Goal: Transaction & Acquisition: Purchase product/service

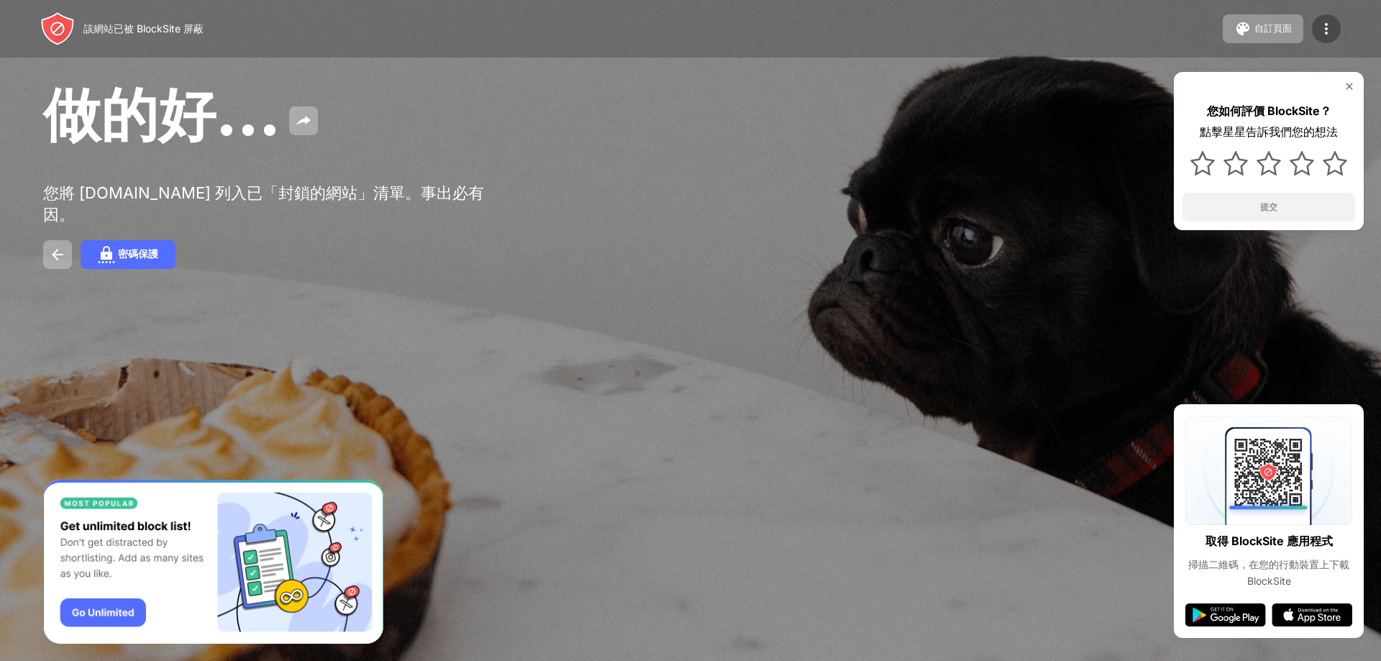
click at [1323, 32] on img at bounding box center [1326, 28] width 17 height 17
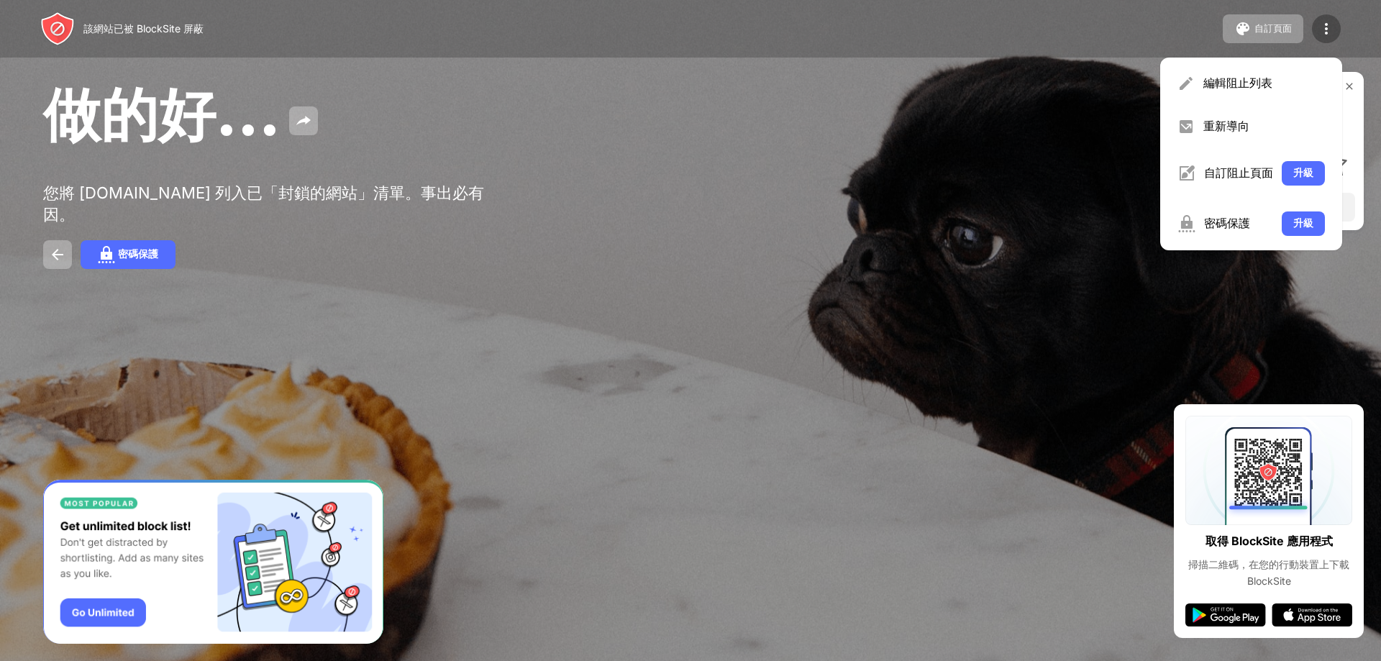
click at [1316, 32] on div at bounding box center [1326, 28] width 29 height 29
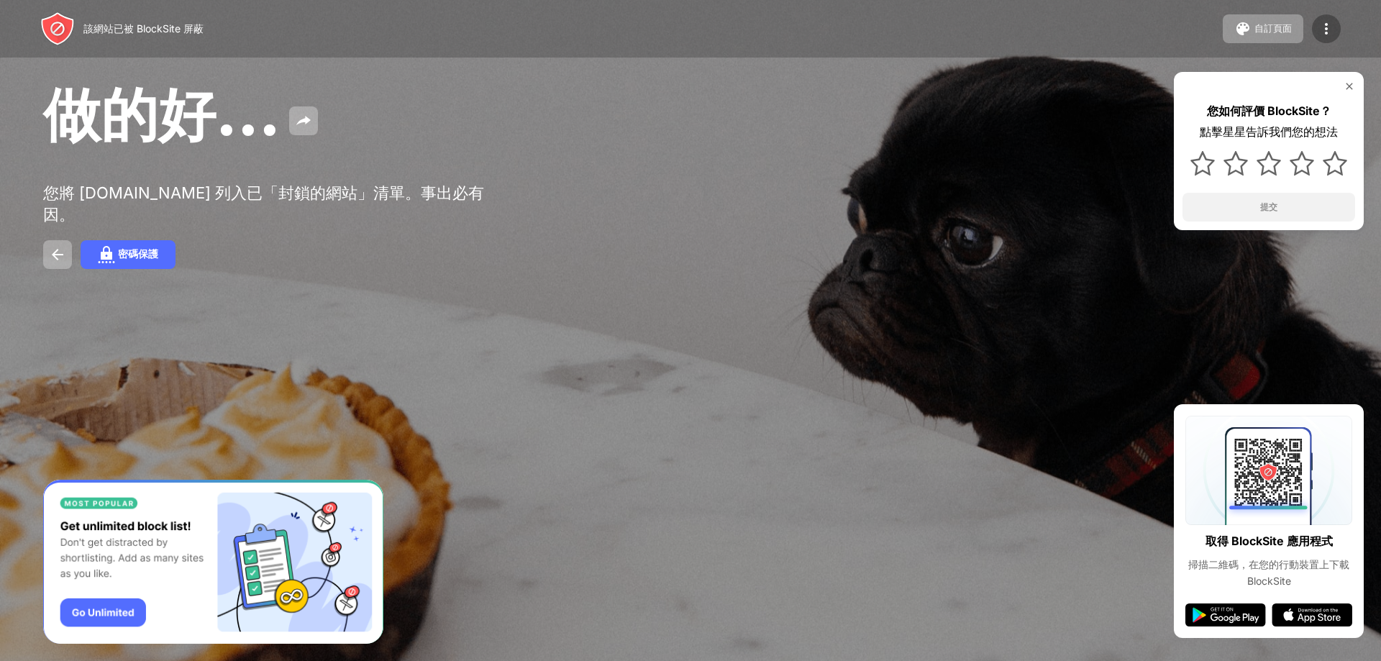
click at [1316, 32] on div at bounding box center [1326, 28] width 29 height 29
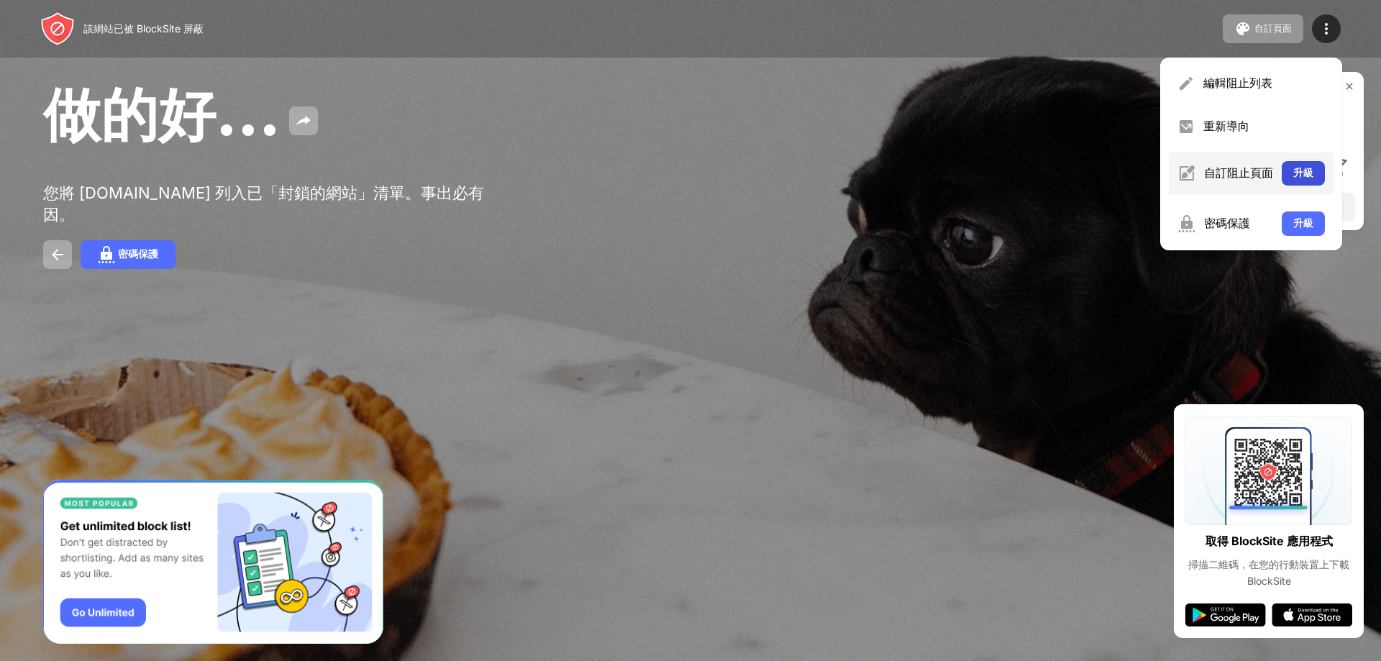
click at [1290, 169] on button "升級" at bounding box center [1303, 173] width 43 height 24
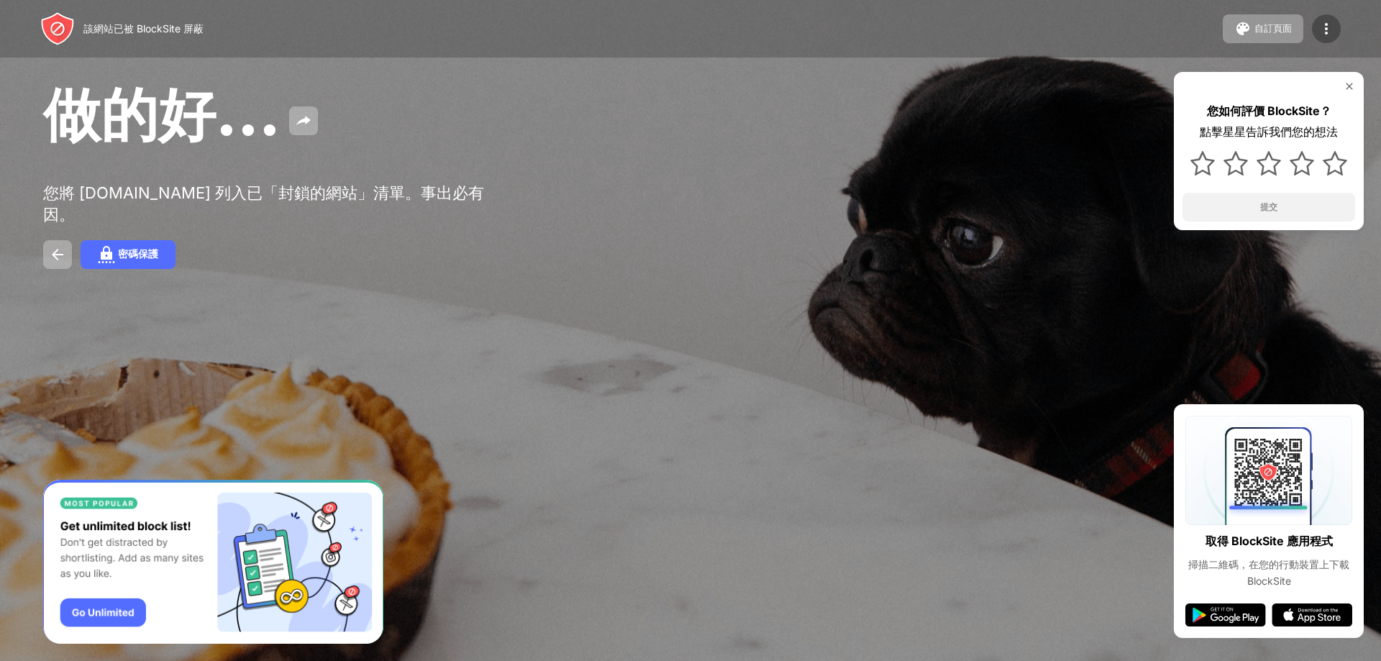
click at [1325, 24] on img at bounding box center [1326, 28] width 17 height 17
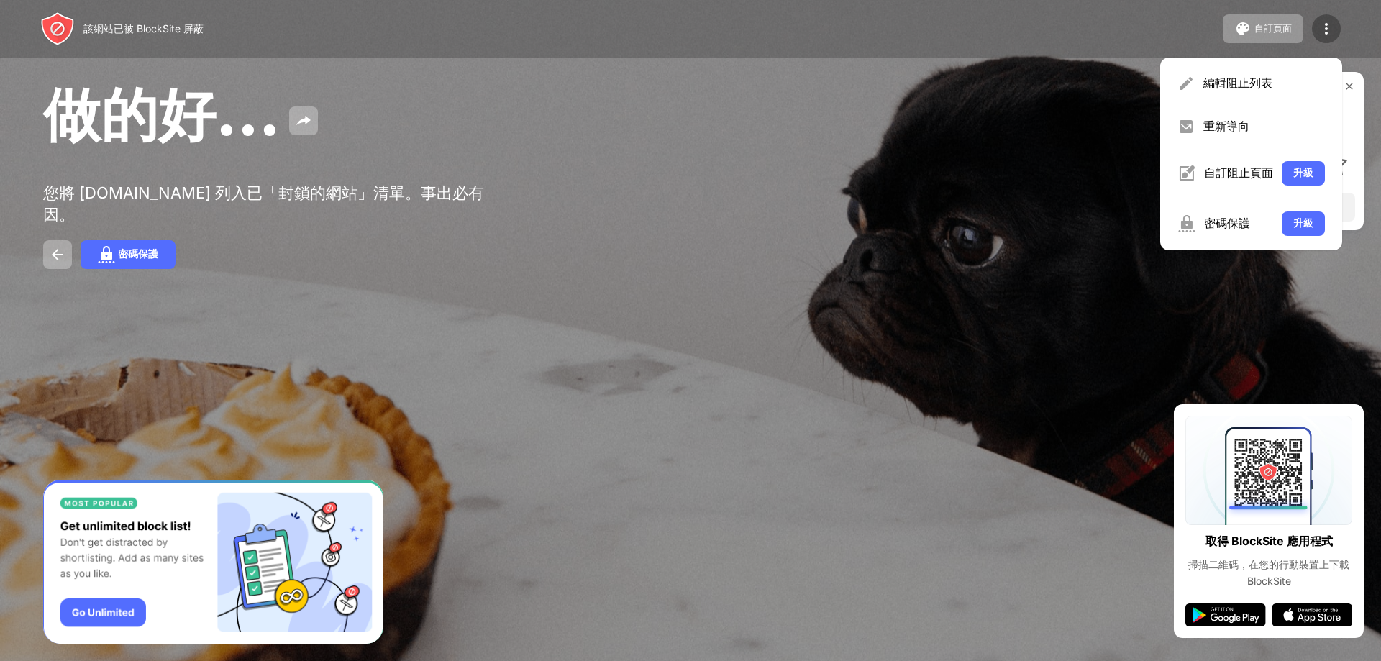
click at [1325, 24] on img at bounding box center [1326, 28] width 17 height 17
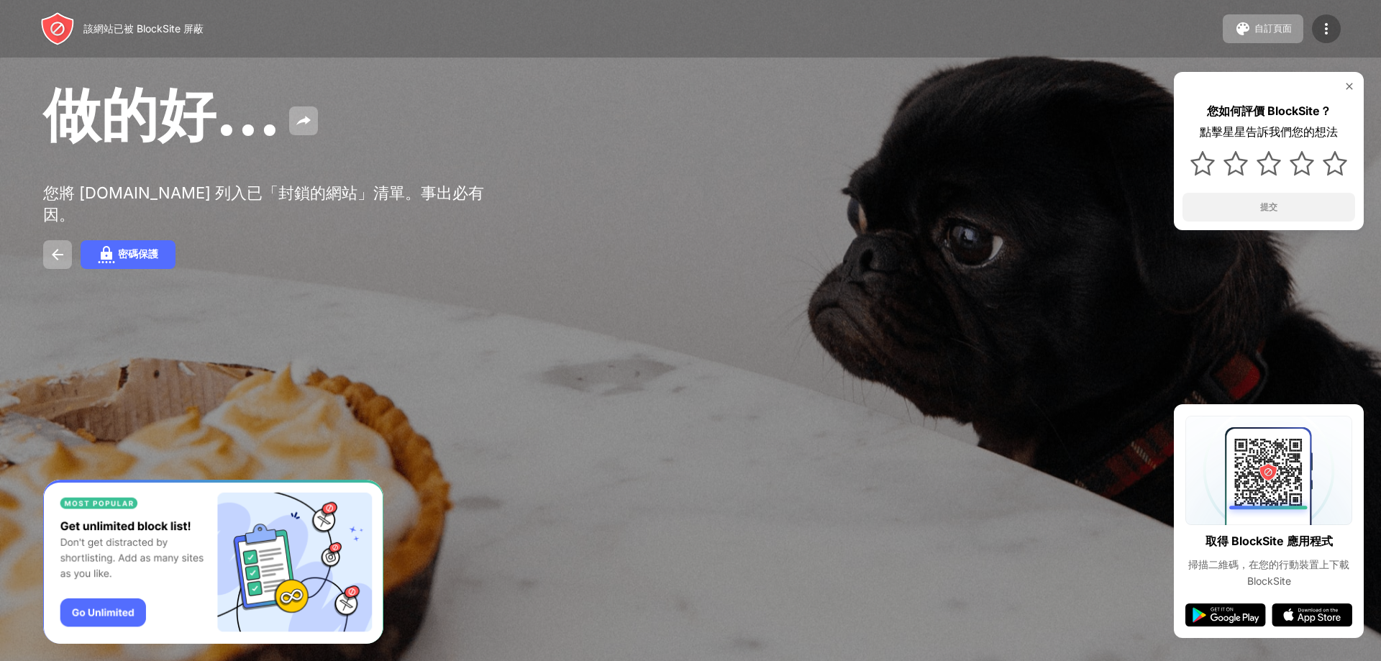
click at [1325, 24] on img at bounding box center [1326, 28] width 17 height 17
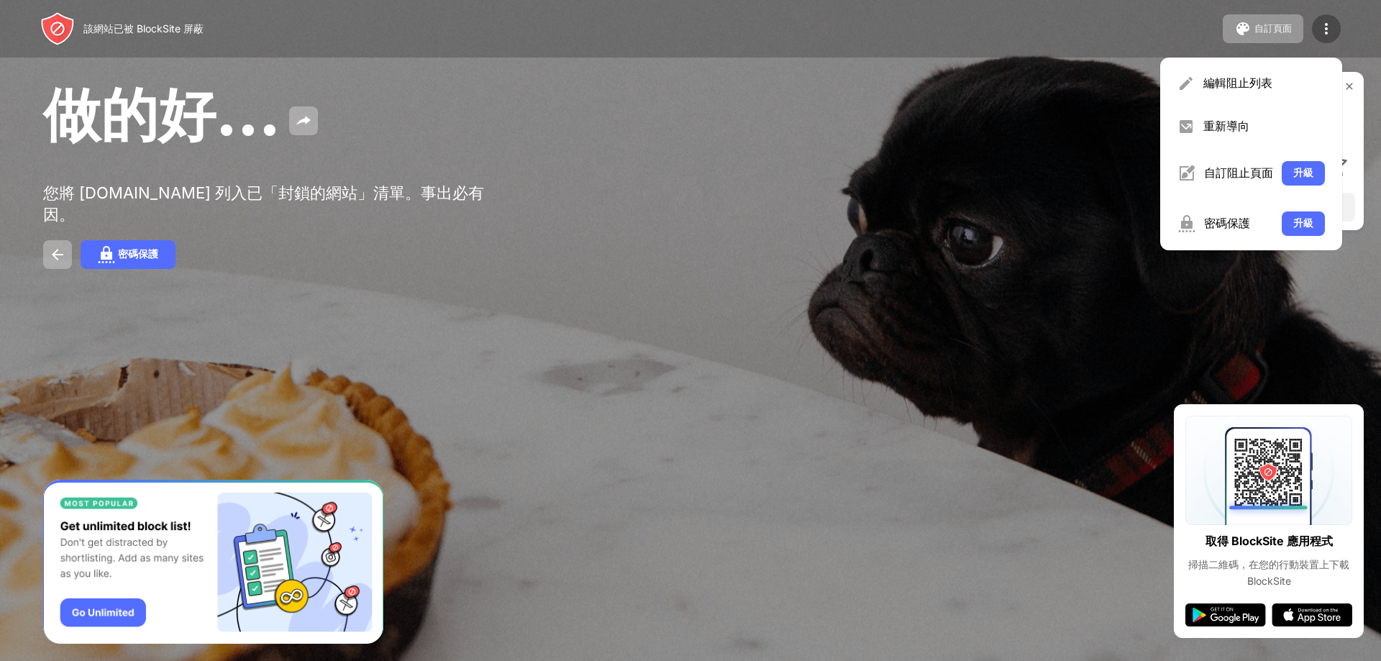
click at [1331, 32] on img at bounding box center [1326, 28] width 17 height 17
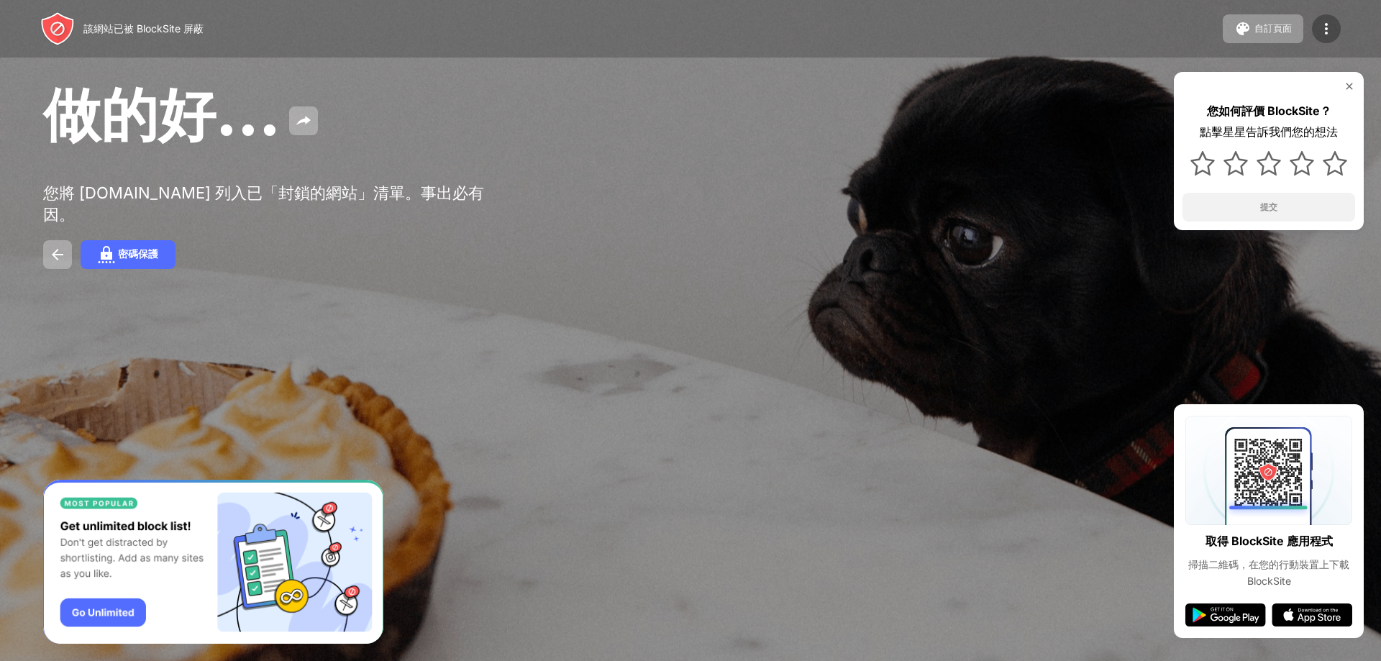
click at [1331, 32] on img at bounding box center [1326, 28] width 17 height 17
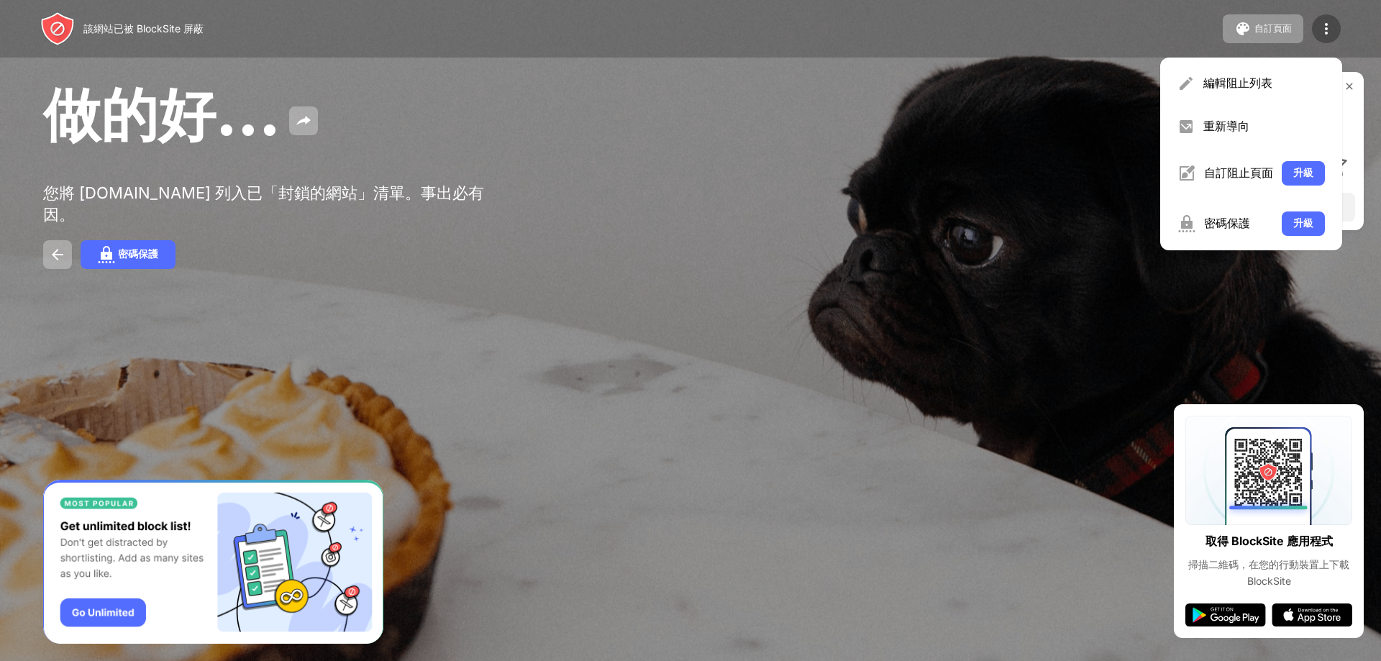
click at [1331, 32] on img at bounding box center [1326, 28] width 17 height 17
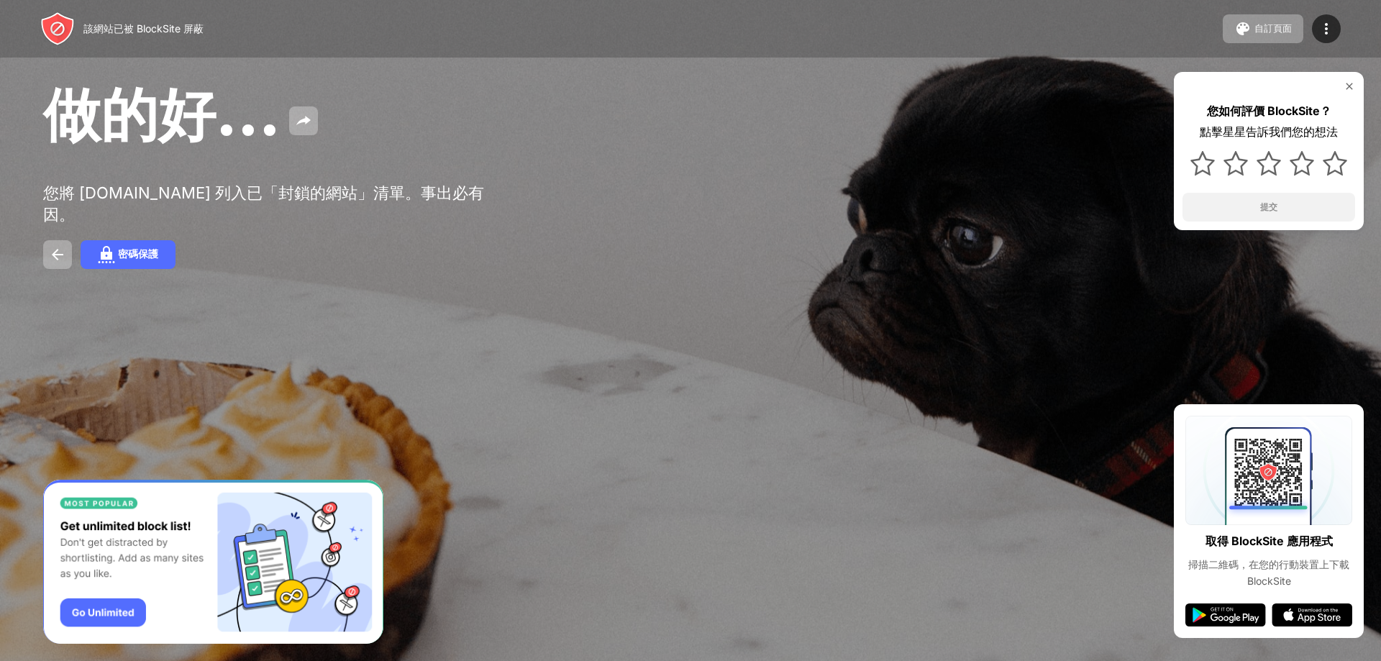
click at [1351, 85] on img at bounding box center [1350, 87] width 12 height 12
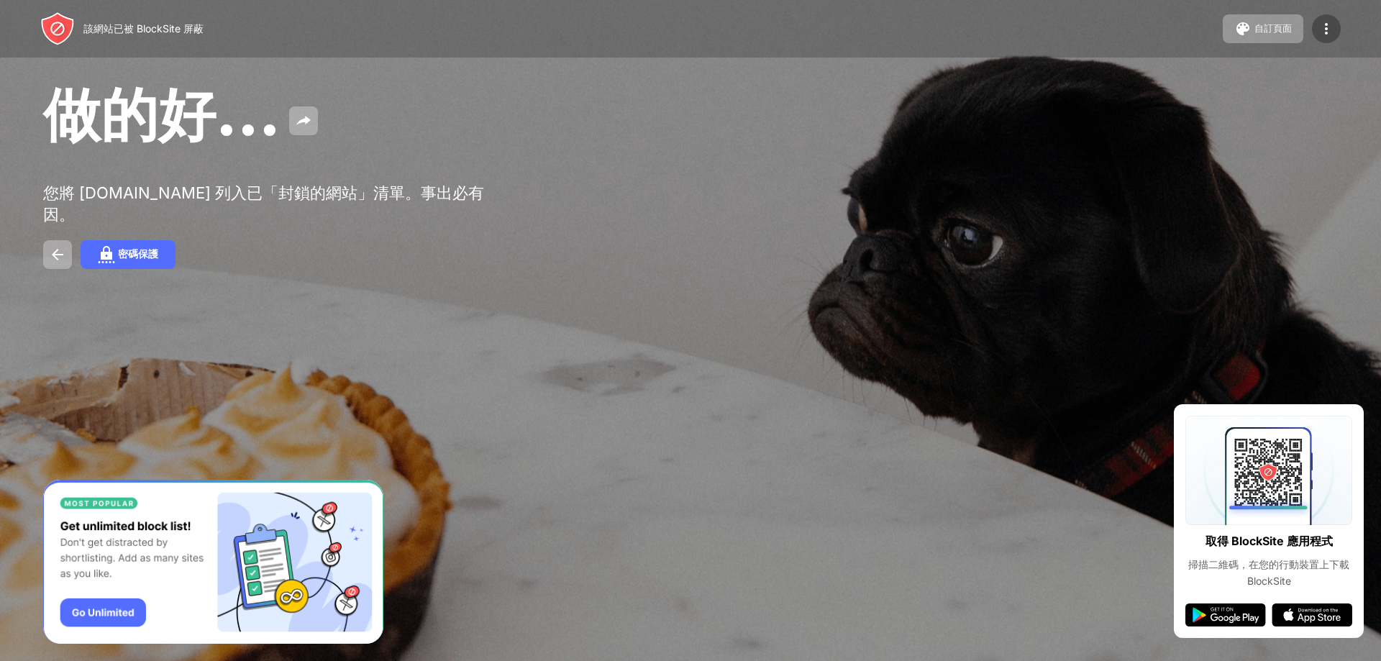
click at [1318, 24] on img at bounding box center [1326, 28] width 17 height 17
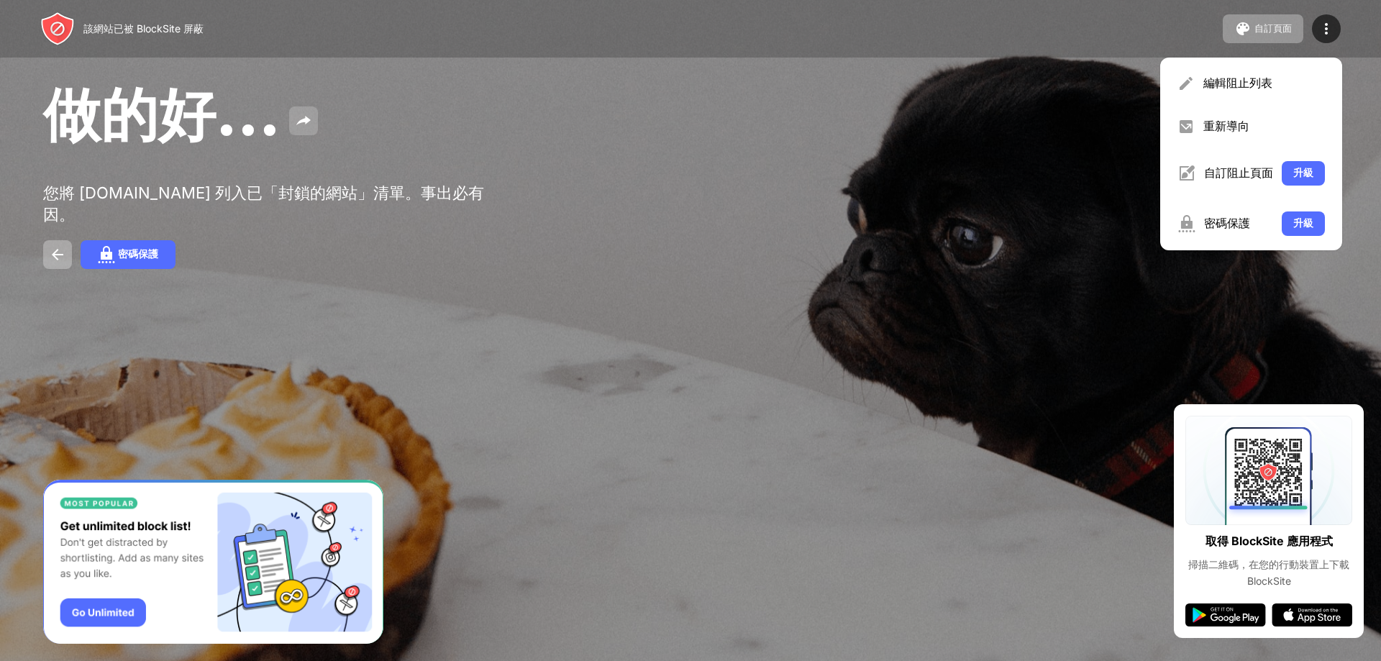
click at [302, 127] on img at bounding box center [303, 120] width 17 height 17
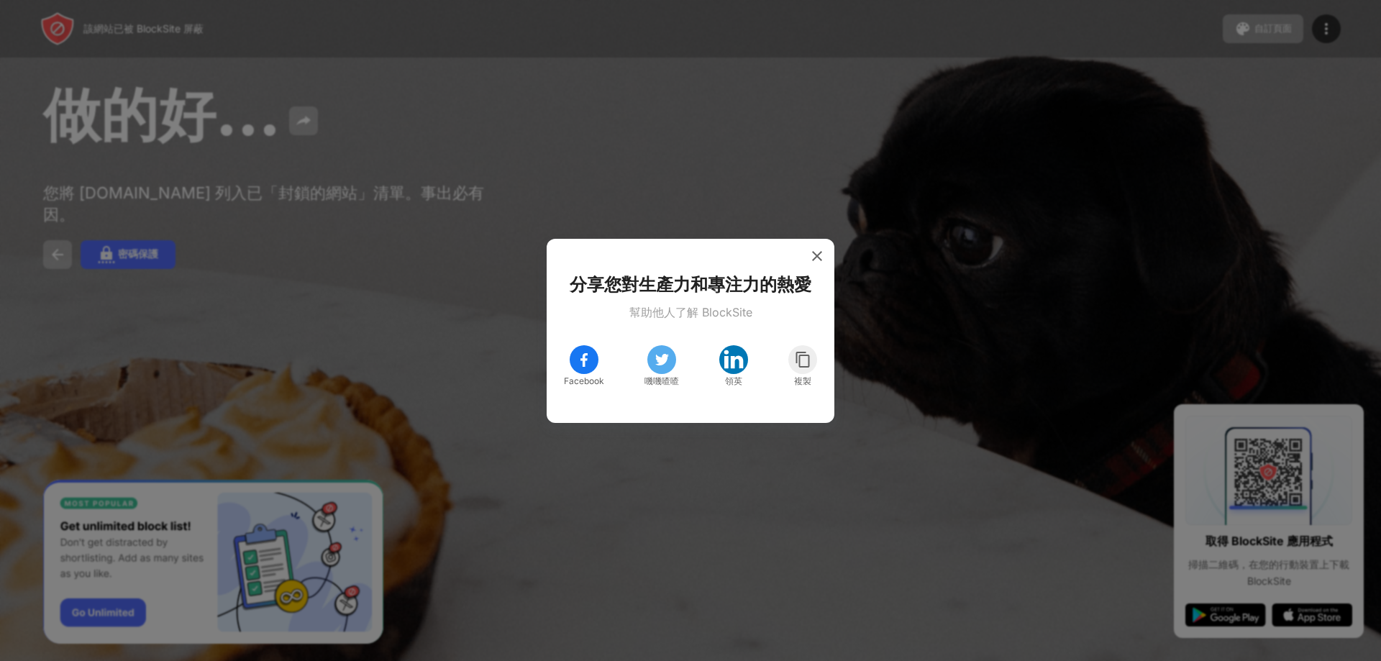
drag, startPoint x: 437, startPoint y: 140, endPoint x: 447, endPoint y: 140, distance: 10.8
click at [443, 140] on div at bounding box center [690, 330] width 1381 height 661
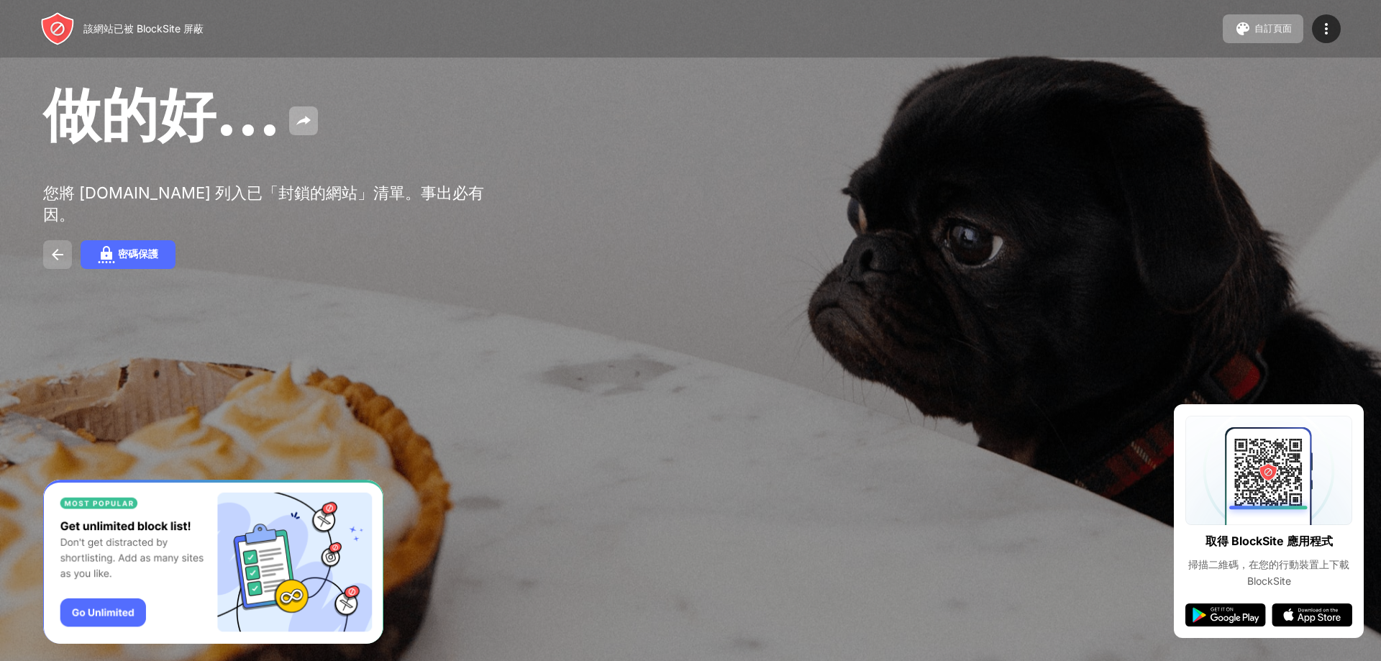
click at [46, 240] on button at bounding box center [57, 254] width 29 height 29
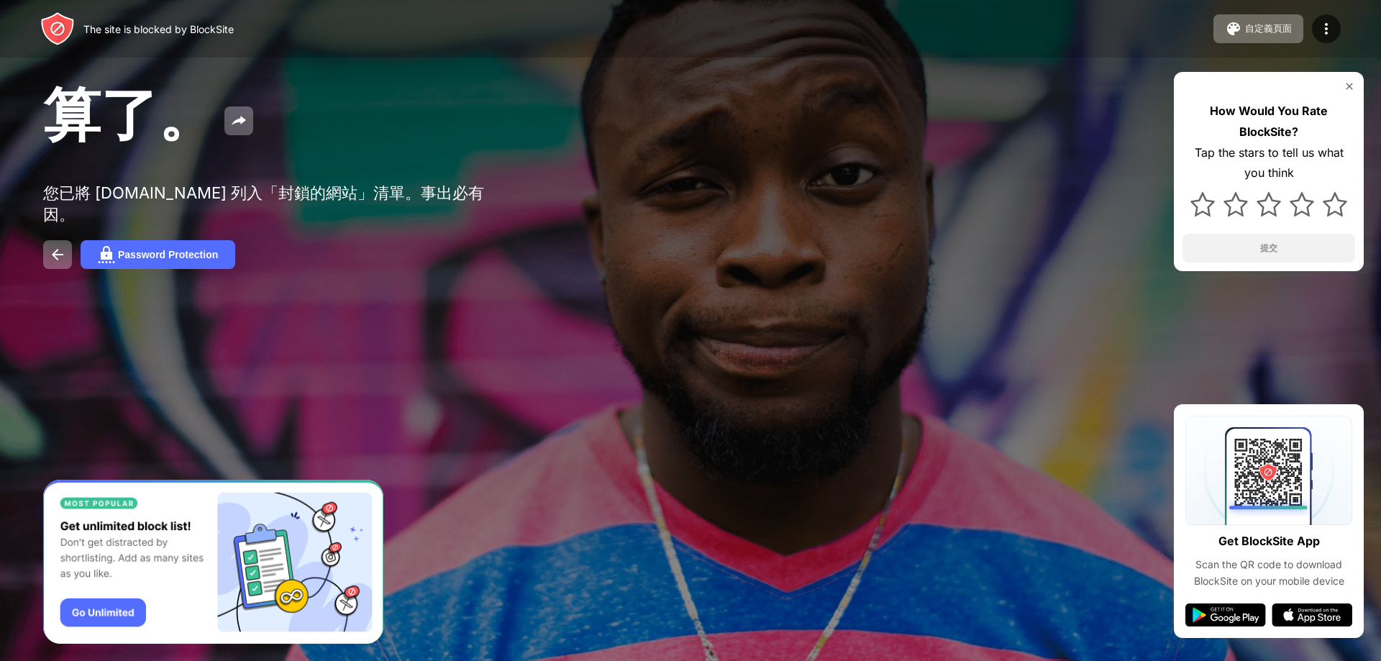
click at [1344, 84] on img at bounding box center [1350, 87] width 12 height 12
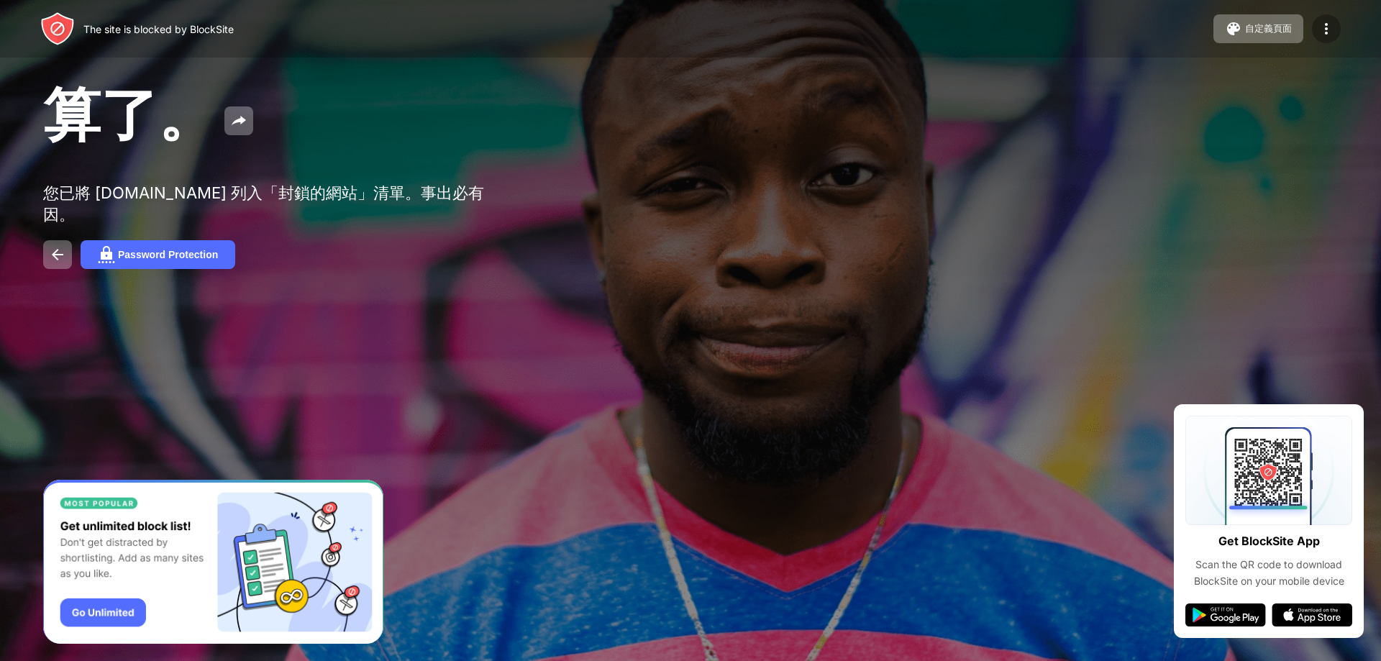
click at [1329, 29] on img at bounding box center [1326, 28] width 17 height 17
